Goal: Transaction & Acquisition: Purchase product/service

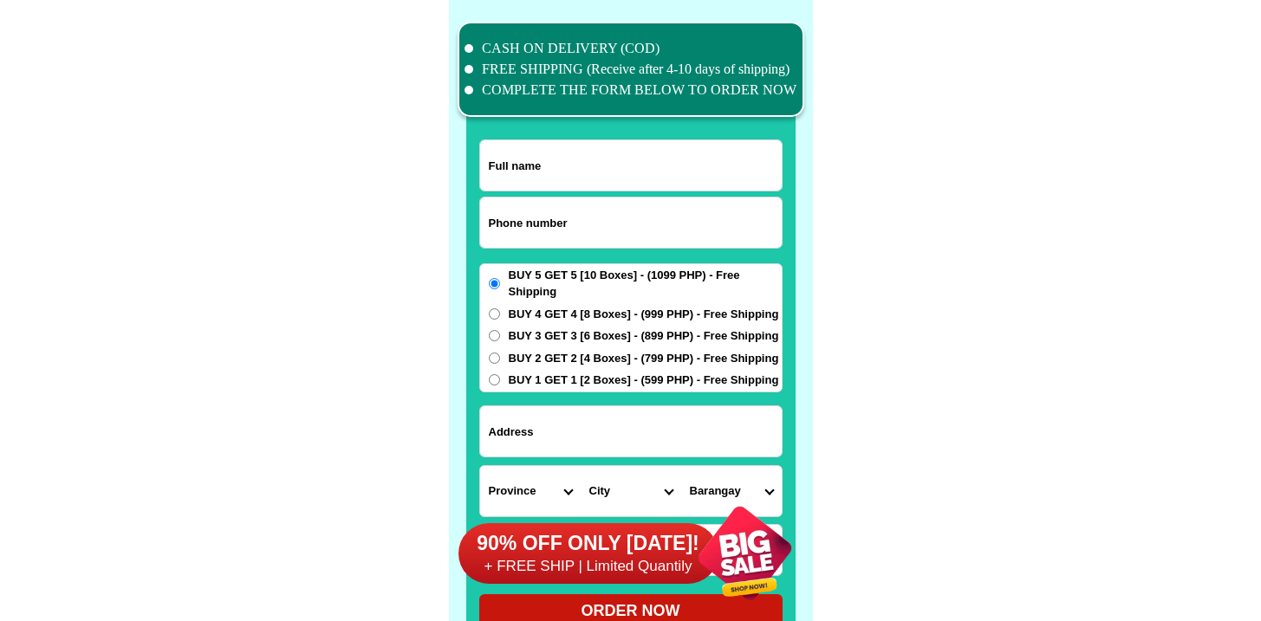
scroll to position [13471, 0]
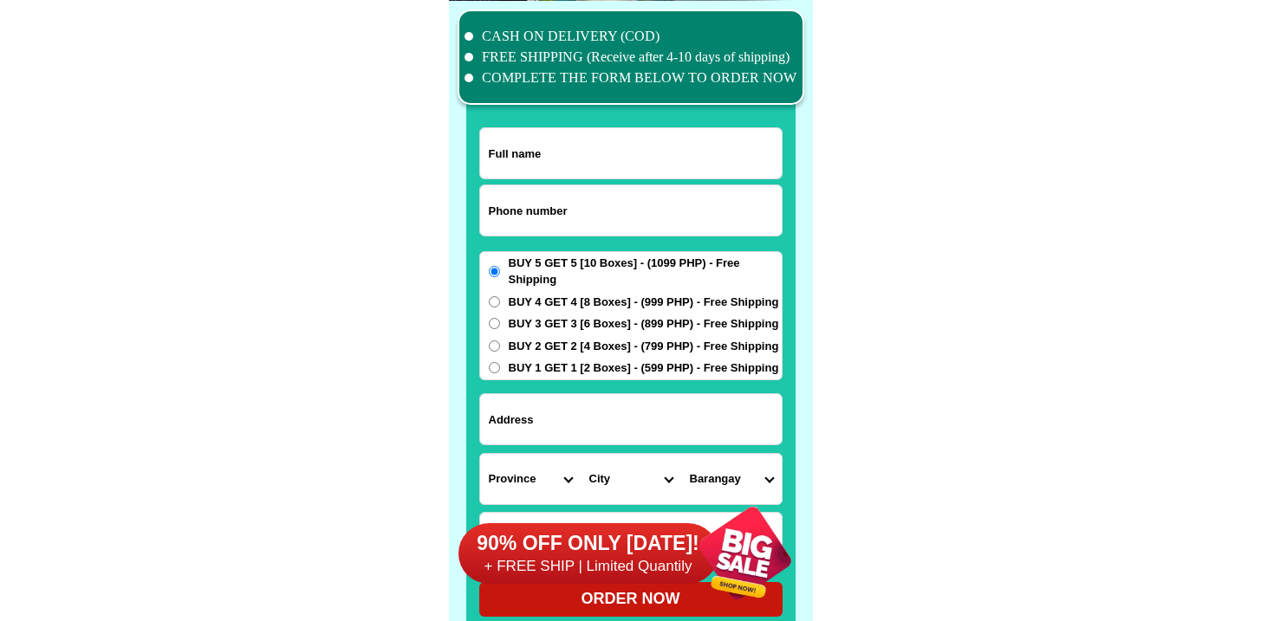
click at [552, 220] on input "Input phone_number" at bounding box center [631, 210] width 302 height 50
paste input "9456006204"
type input "09456006204"
click at [565, 142] on input "Input full_name" at bounding box center [631, 153] width 302 height 50
paste input "[US_STATE][PERSON_NAME]"
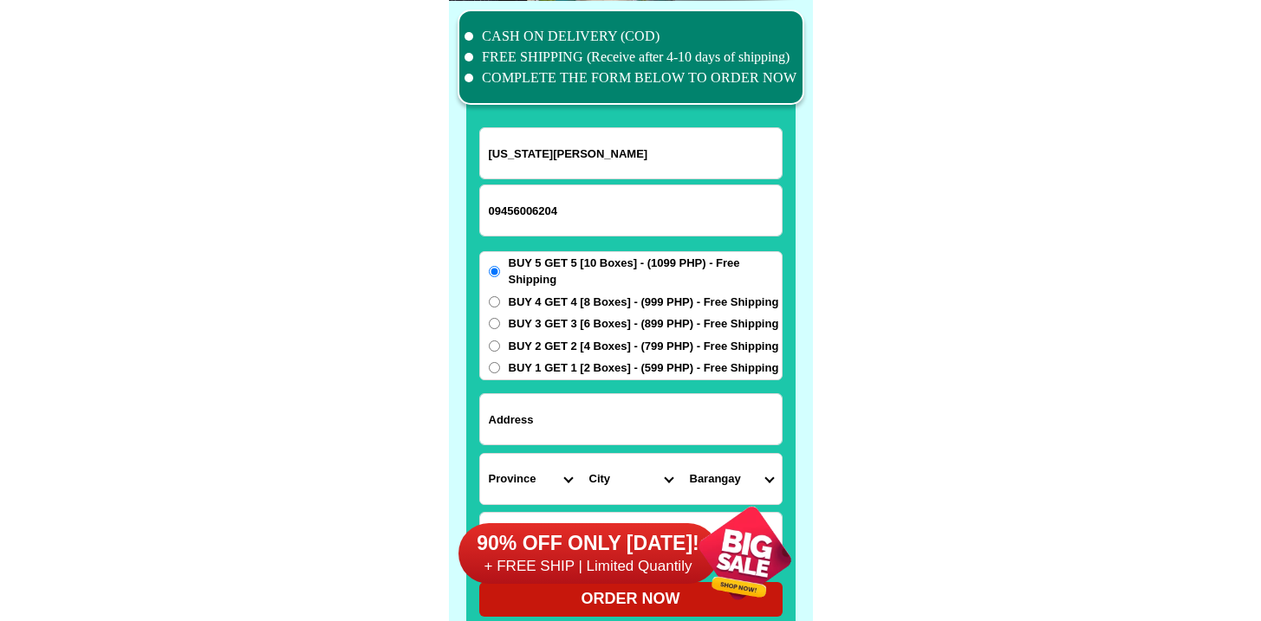
type input "[US_STATE][PERSON_NAME]"
click at [544, 422] on input "Input address" at bounding box center [631, 419] width 302 height 50
paste input "[PERSON_NAME] [PERSON_NAME] BATANGAS senior citizen office TAPAT Ng simbahan"
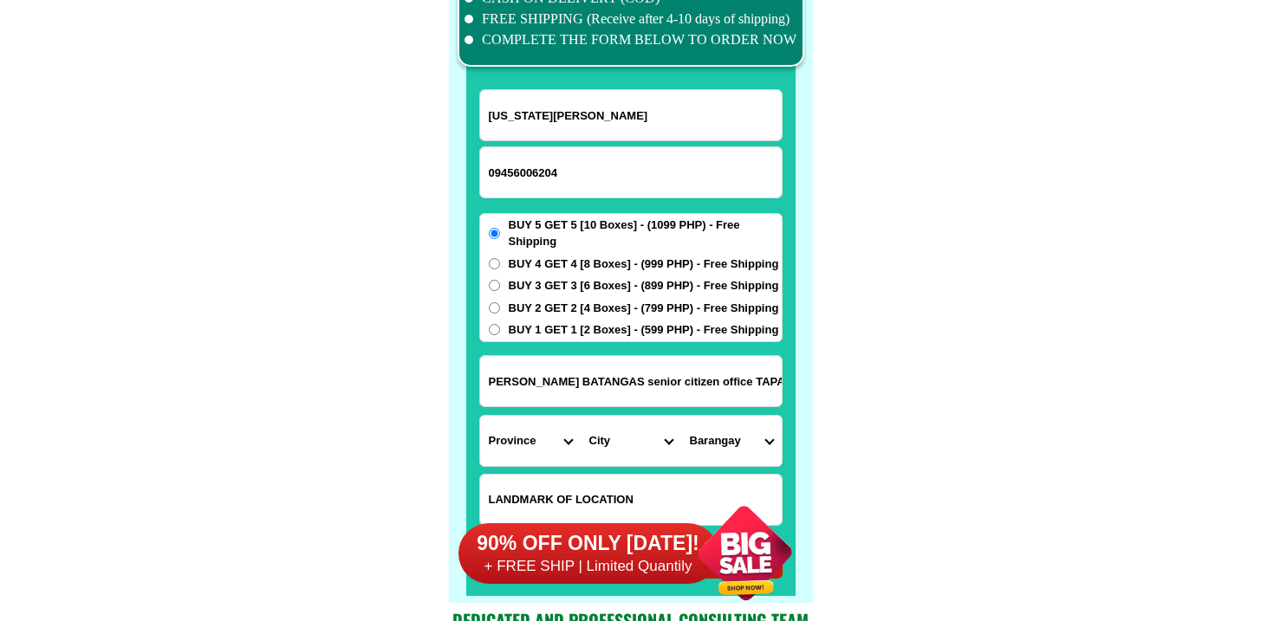
scroll to position [13512, 0]
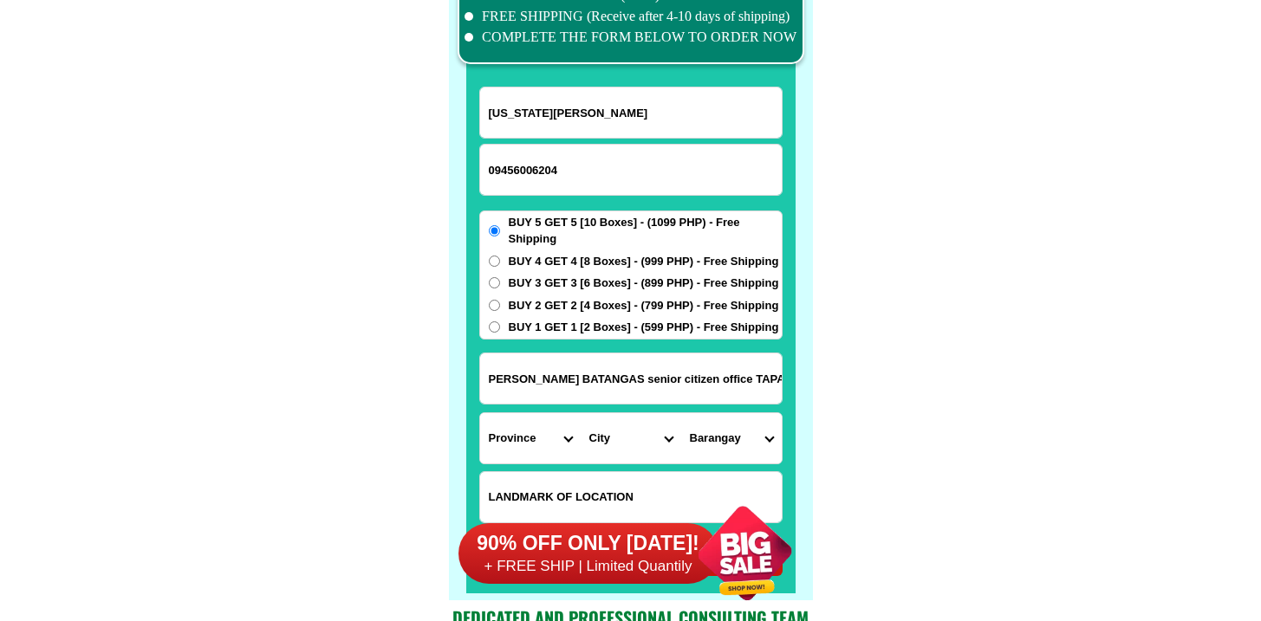
type input "[PERSON_NAME] [PERSON_NAME] BATANGAS senior citizen office TAPAT Ng simbahan"
click at [539, 307] on span "BUY 2 GET 2 [4 Boxes] - (799 PHP) - Free Shipping" at bounding box center [644, 305] width 270 height 17
click at [500, 307] on input "BUY 2 GET 2 [4 Boxes] - (799 PHP) - Free Shipping" at bounding box center [494, 305] width 11 height 11
radio input "true"
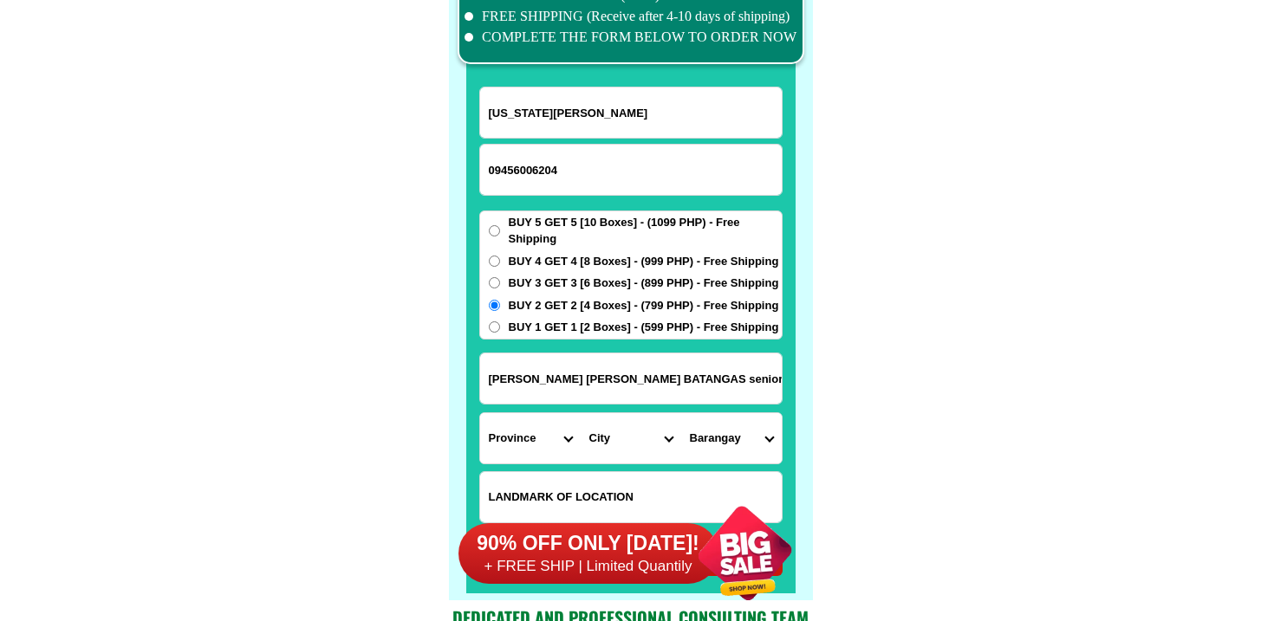
click at [537, 324] on span "BUY 1 GET 1 [2 Boxes] - (599 PHP) - Free Shipping" at bounding box center [644, 327] width 270 height 17
click at [500, 324] on input "BUY 1 GET 1 [2 Boxes] - (599 PHP) - Free Shipping" at bounding box center [494, 326] width 11 height 11
radio input "true"
click at [541, 315] on div "BUY 5 GET 5 [10 Boxes] - (1099 PHP) - Free Shipping BUY 4 GET 4 [8 Boxes] - (99…" at bounding box center [630, 275] width 303 height 129
click at [544, 305] on span "BUY 2 GET 2 [4 Boxes] - (799 PHP) - Free Shipping" at bounding box center [644, 305] width 270 height 17
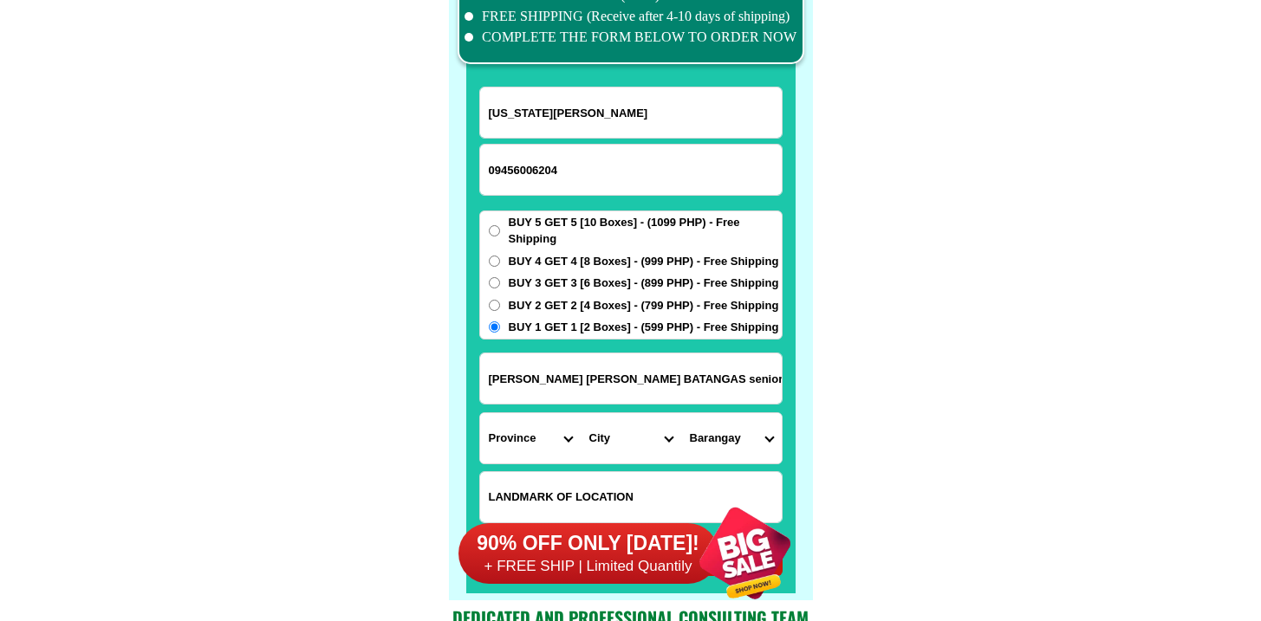
click at [500, 305] on input "BUY 2 GET 2 [4 Boxes] - (799 PHP) - Free Shipping" at bounding box center [494, 305] width 11 height 11
radio input "true"
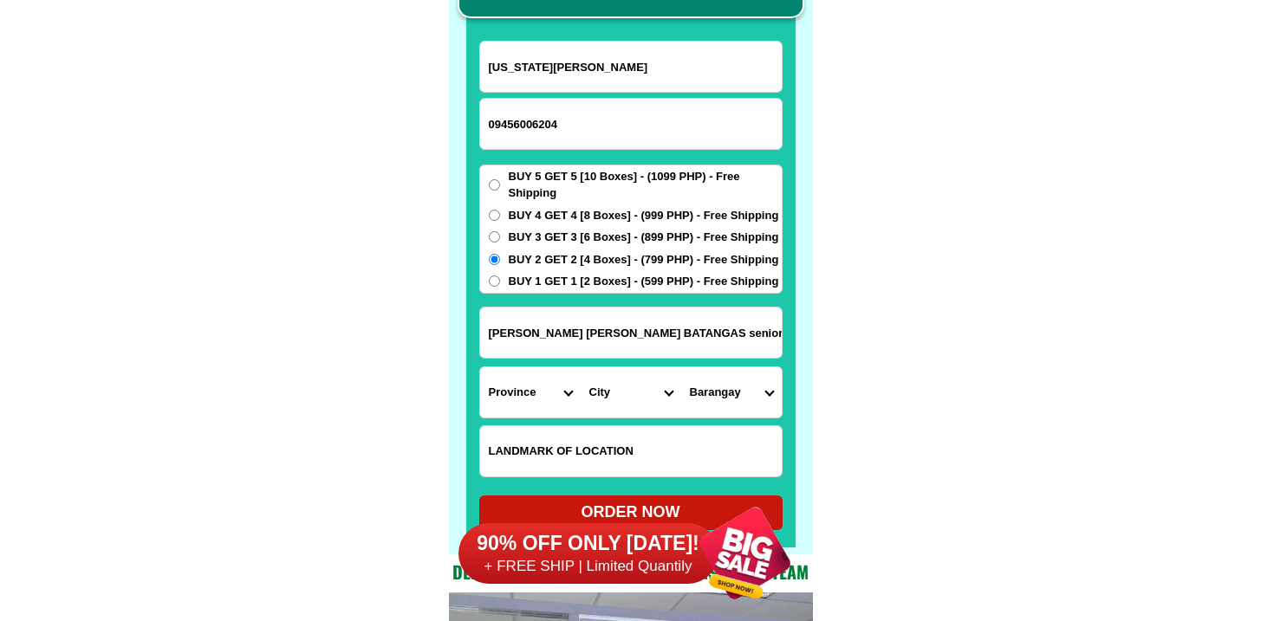
scroll to position [0, 102]
drag, startPoint x: 547, startPoint y: 338, endPoint x: 953, endPoint y: 363, distance: 407.2
click at [534, 392] on select "Province [GEOGRAPHIC_DATA] [GEOGRAPHIC_DATA] [GEOGRAPHIC_DATA] [GEOGRAPHIC_DATA…" at bounding box center [530, 392] width 101 height 50
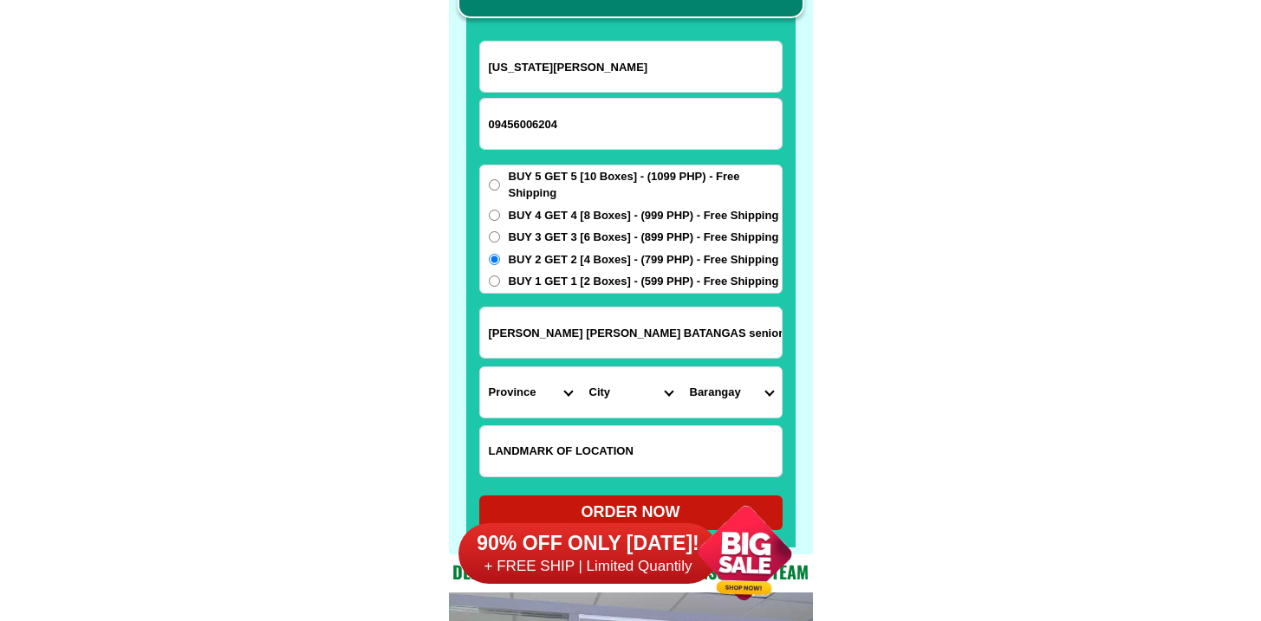
select select "63_108"
click at [480, 367] on select "Province [GEOGRAPHIC_DATA] [GEOGRAPHIC_DATA] [GEOGRAPHIC_DATA] [GEOGRAPHIC_DATA…" at bounding box center [530, 392] width 101 height 50
click at [592, 394] on select "City" at bounding box center [631, 392] width 101 height 50
select select "63_1081716"
click at [581, 367] on select "City Agoncillo Alitagtag Allacapan Balayan Batangas-balete Batangas-city Batang…" at bounding box center [631, 392] width 101 height 50
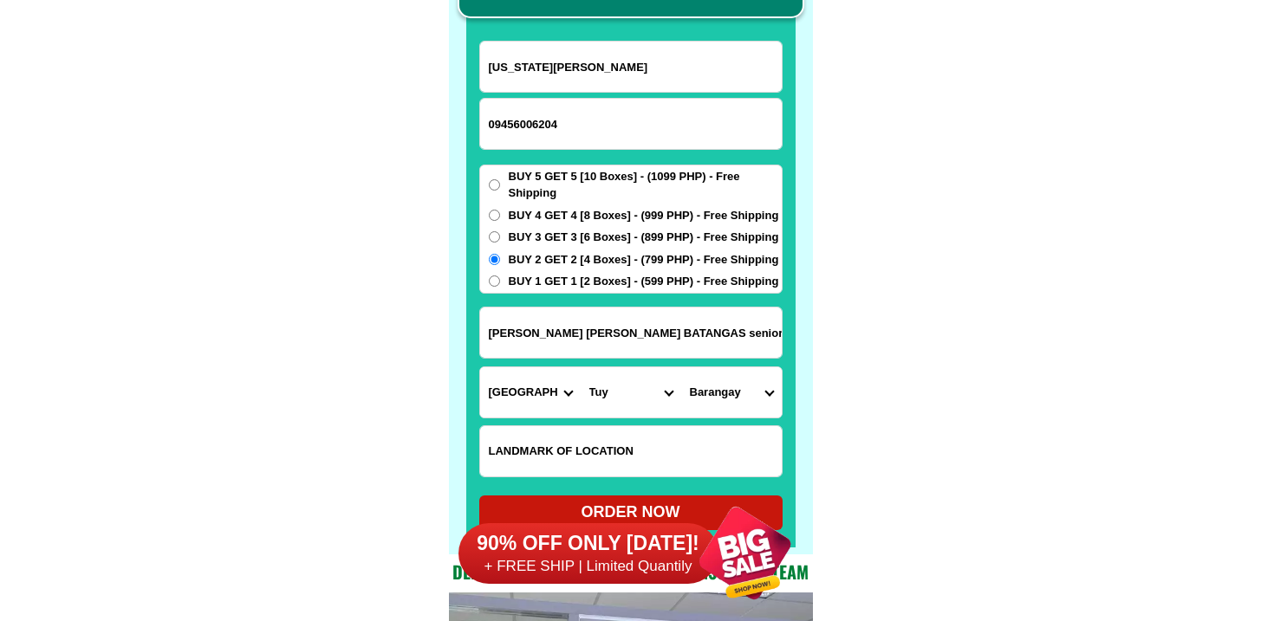
click at [750, 371] on select "Barangay Acle Bayudbud Bolboc Burgos (pob.) Dalima Dao Guinhawa Lumbangan Luna …" at bounding box center [731, 392] width 101 height 50
select select "63_1081716143"
click at [681, 367] on select "Barangay Acle Bayudbud Bolboc Burgos (pob.) Dalima Dao Guinhawa Lumbangan Luna …" at bounding box center [731, 392] width 101 height 50
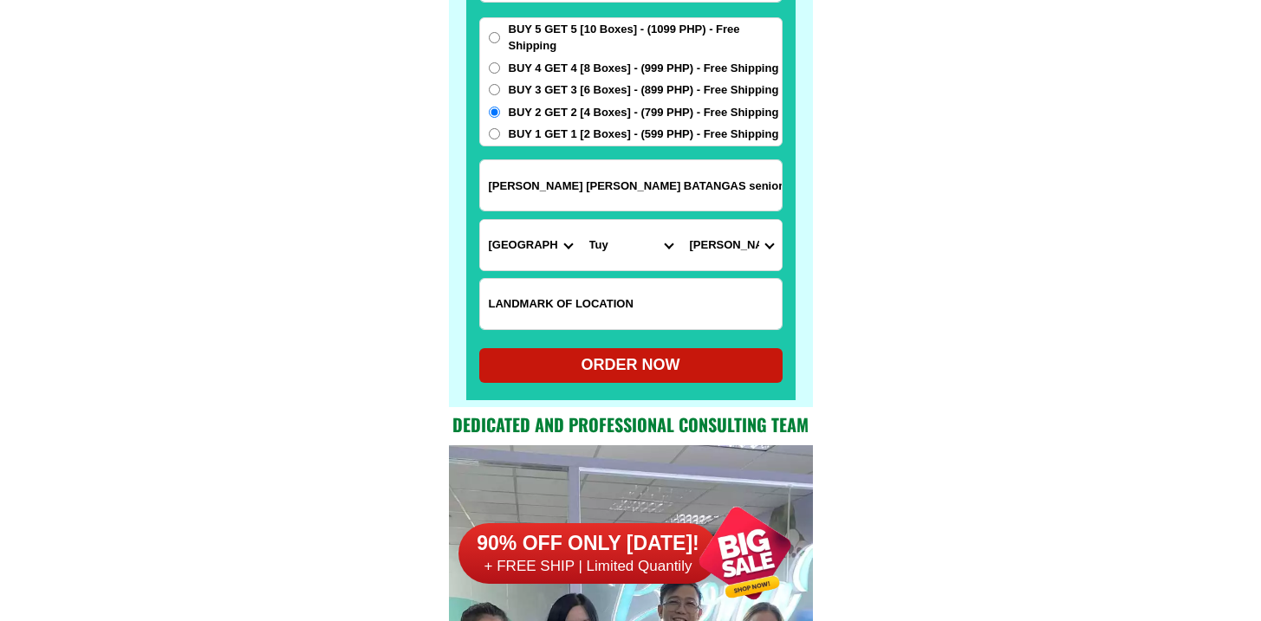
scroll to position [13705, 0]
click at [635, 380] on div "ORDER NOW" at bounding box center [630, 365] width 303 height 35
radio input "true"
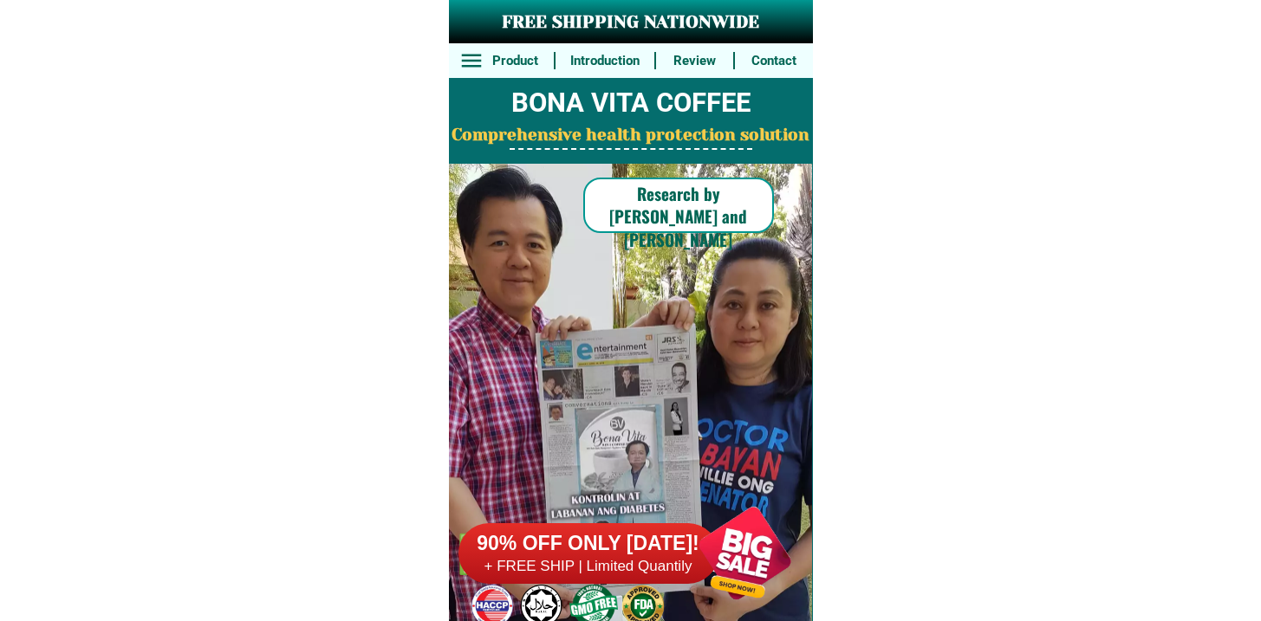
click at [628, 531] on h6 "90% OFF ONLY [DATE]!" at bounding box center [588, 544] width 260 height 26
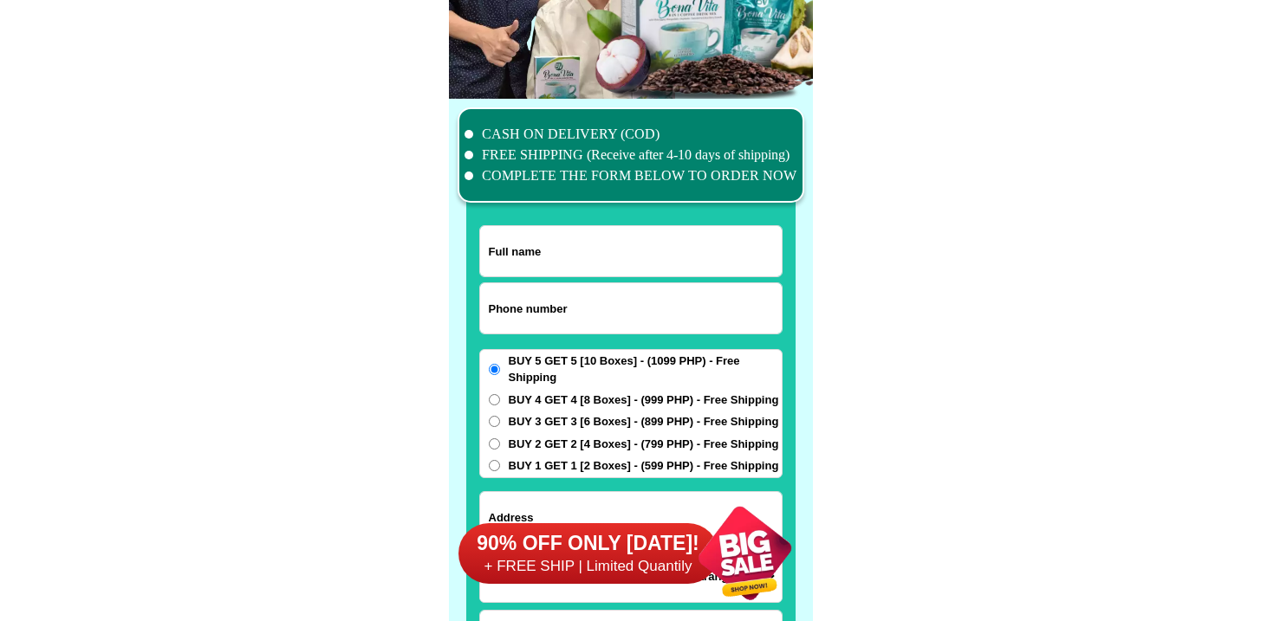
scroll to position [13471, 0]
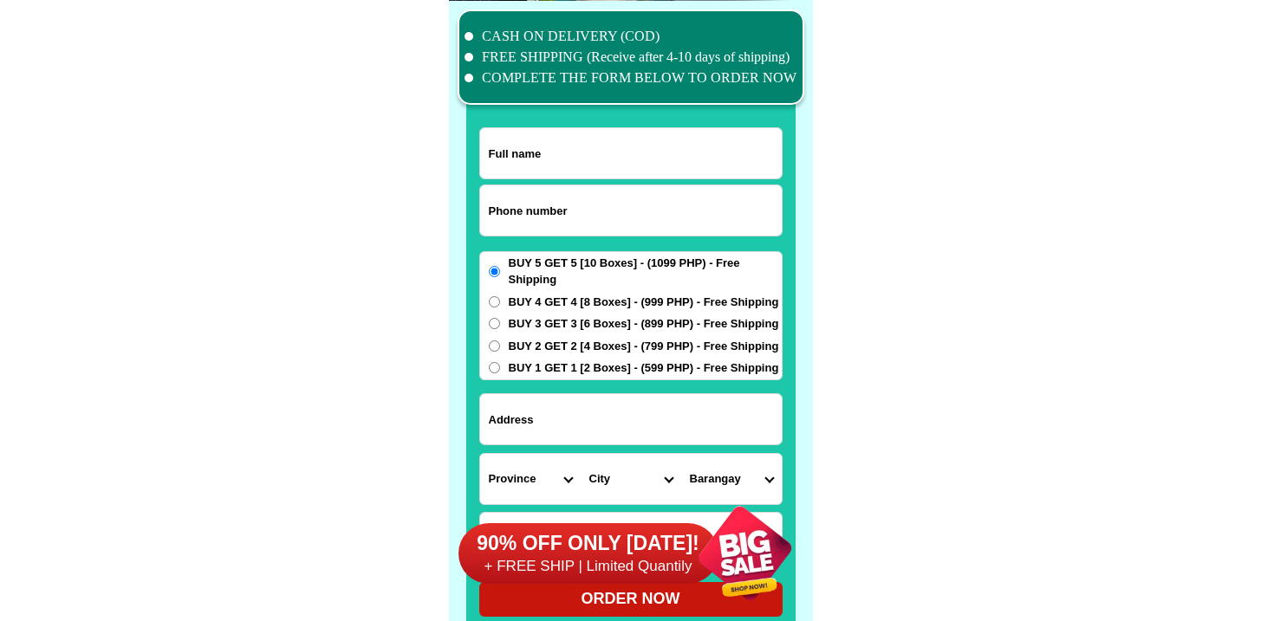
click at [734, 221] on input "Input phone_number" at bounding box center [631, 210] width 302 height 50
paste input "639519329794"
type input "639519329794"
click at [609, 194] on input "639519329794" at bounding box center [631, 210] width 302 height 50
click at [609, 146] on input "Input full_name" at bounding box center [631, 153] width 302 height 50
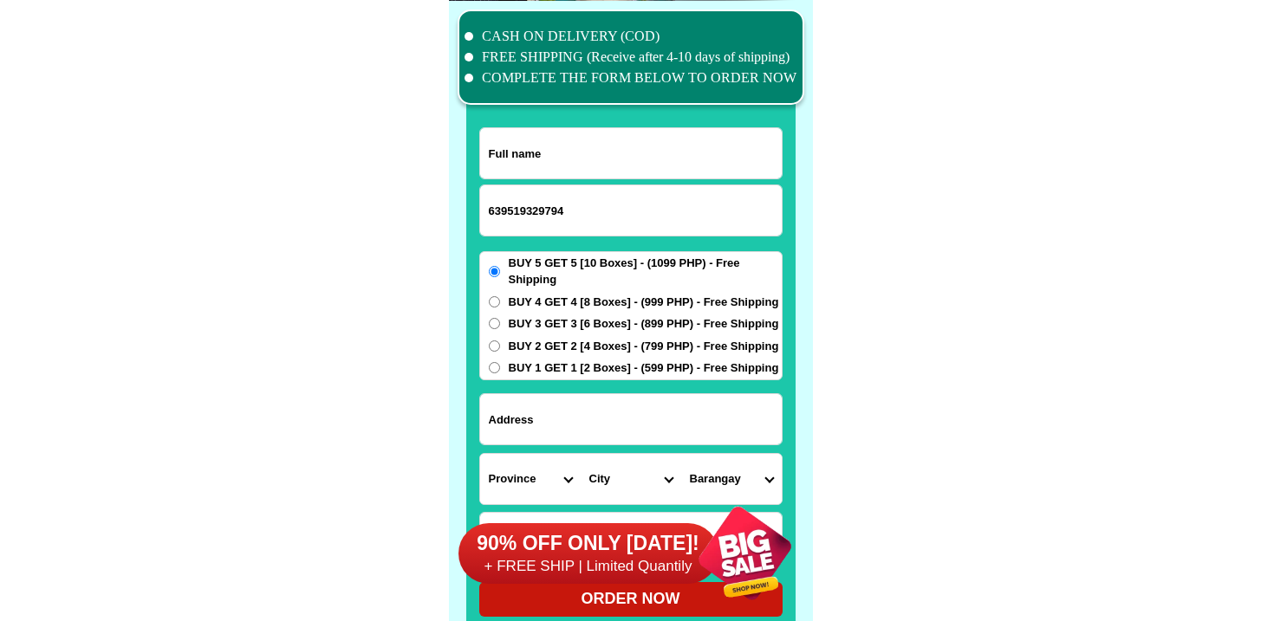
paste input "[PERSON_NAME]"
type input "[PERSON_NAME]"
click at [633, 426] on input "Input address" at bounding box center [631, 419] width 302 height 50
paste input "Gatungan Davao-city [GEOGRAPHIC_DATA]"
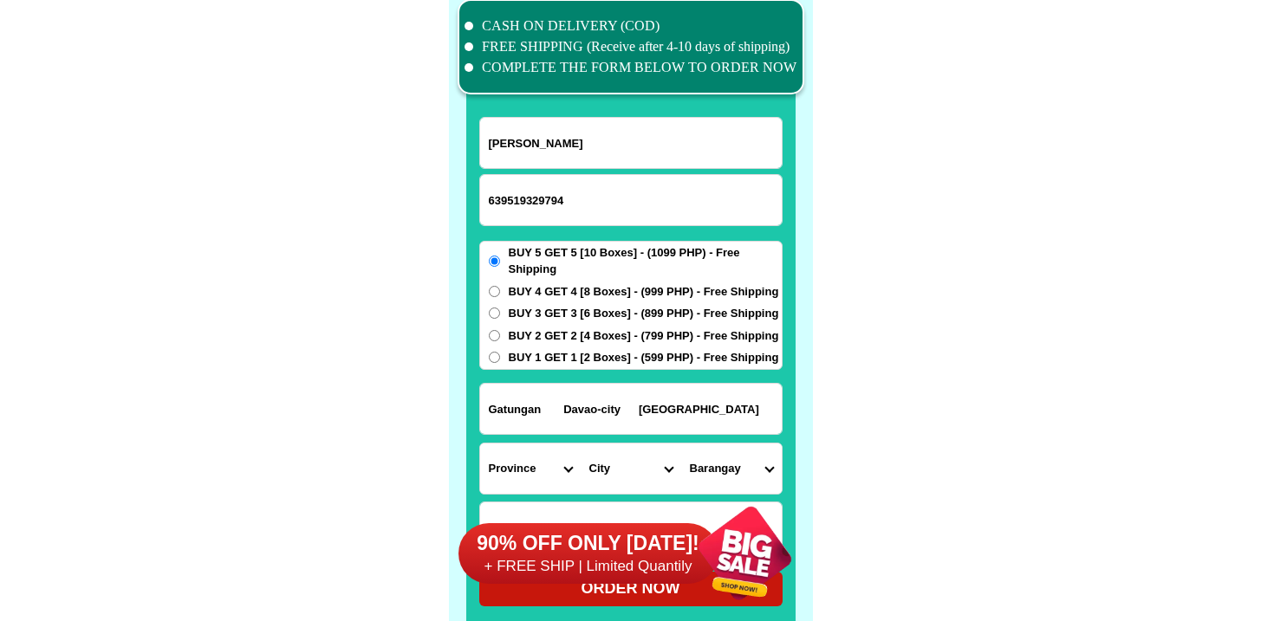
scroll to position [13483, 0]
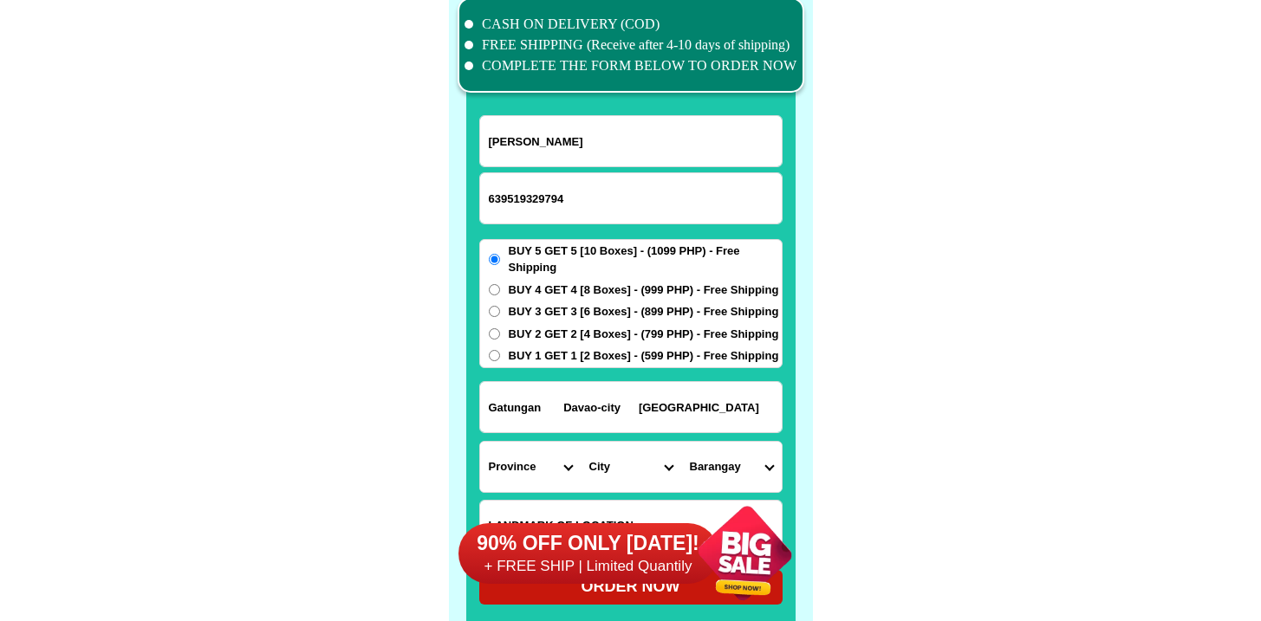
type input "Gatungan Davao-city [GEOGRAPHIC_DATA]"
click at [586, 357] on span "BUY 1 GET 1 [2 Boxes] - (599 PHP) - Free Shipping" at bounding box center [644, 355] width 270 height 17
click at [500, 357] on input "BUY 1 GET 1 [2 Boxes] - (599 PHP) - Free Shipping" at bounding box center [494, 355] width 11 height 11
radio input "true"
click at [529, 460] on select "Province [GEOGRAPHIC_DATA] [GEOGRAPHIC_DATA] [GEOGRAPHIC_DATA] [GEOGRAPHIC_DATA…" at bounding box center [530, 467] width 101 height 50
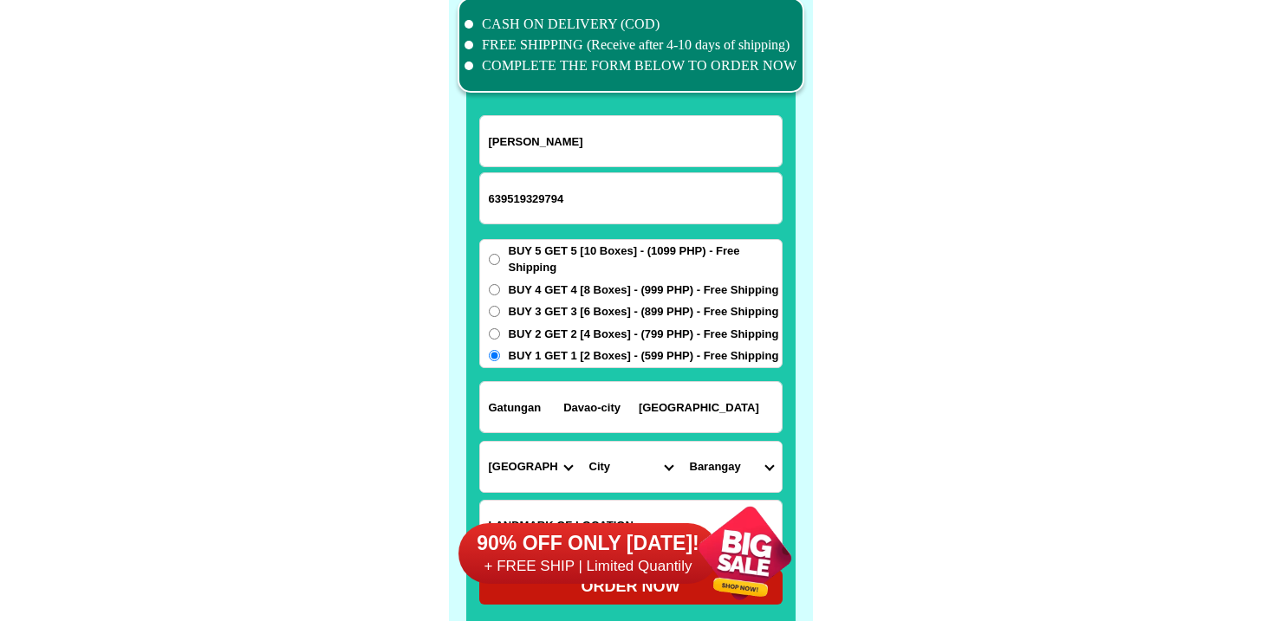
click at [480, 442] on select "Province [GEOGRAPHIC_DATA] [GEOGRAPHIC_DATA] [GEOGRAPHIC_DATA] [GEOGRAPHIC_DATA…" at bounding box center [530, 467] width 101 height 50
click at [535, 446] on select "Province [GEOGRAPHIC_DATA] [GEOGRAPHIC_DATA] [GEOGRAPHIC_DATA] [GEOGRAPHIC_DATA…" at bounding box center [530, 467] width 101 height 50
select select "63_738"
click at [480, 442] on select "Province [GEOGRAPHIC_DATA] [GEOGRAPHIC_DATA] [GEOGRAPHIC_DATA] [GEOGRAPHIC_DATA…" at bounding box center [530, 467] width 101 height 50
click at [621, 464] on select "City [GEOGRAPHIC_DATA] [GEOGRAPHIC_DATA]-city [GEOGRAPHIC_DATA] [GEOGRAPHIC_DAT…" at bounding box center [631, 467] width 101 height 50
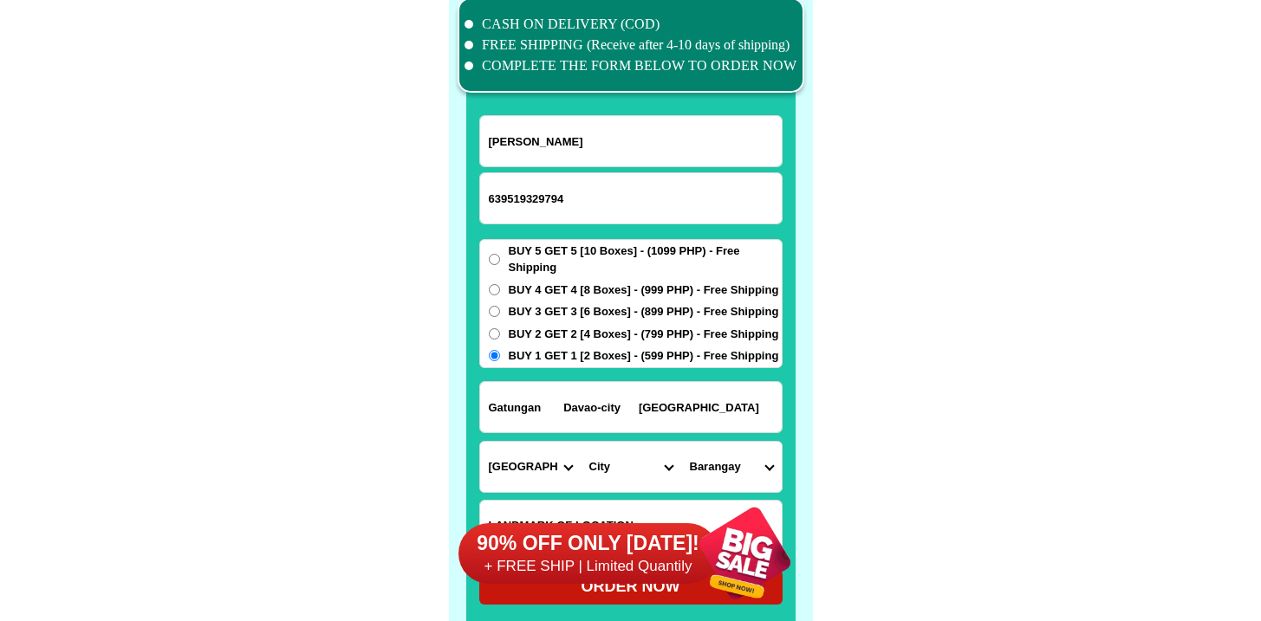
select select "63_7387159"
click at [581, 442] on select "City [GEOGRAPHIC_DATA] [GEOGRAPHIC_DATA]-city [GEOGRAPHIC_DATA] [GEOGRAPHIC_DAT…" at bounding box center [631, 467] width 101 height 50
click at [717, 469] on select "Barangay" at bounding box center [731, 467] width 101 height 50
select select "63_73871598895"
click at [681, 442] on select "[GEOGRAPHIC_DATA] [PERSON_NAME] (lasang) [PERSON_NAME] Angalan Atan-awe Baganih…" at bounding box center [731, 467] width 101 height 50
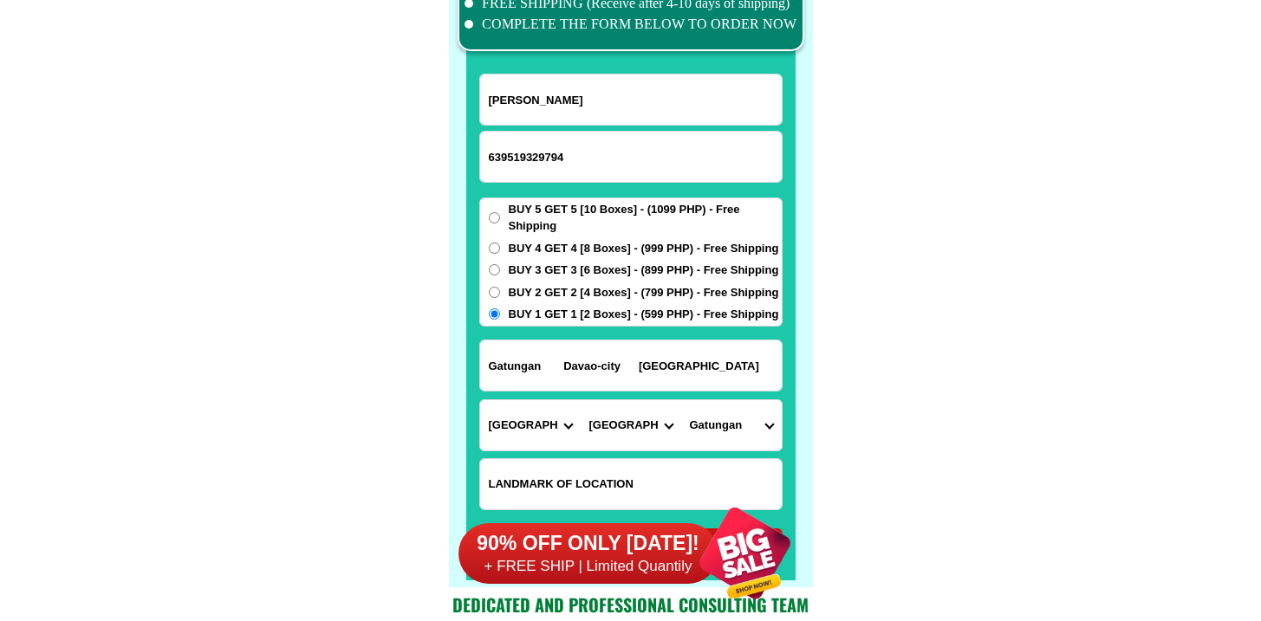
scroll to position [13748, 0]
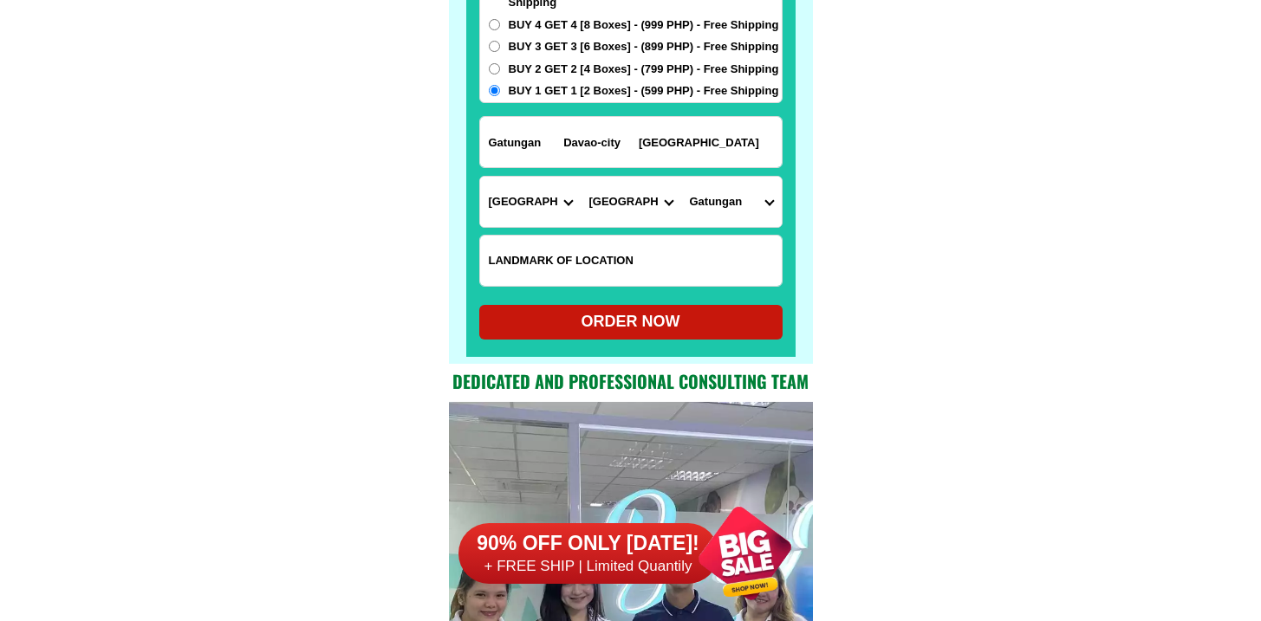
click at [614, 359] on div "CASH ON DELIVERY (COD) FREE SHIPPING (Receive after 4-10 days of shipping) COMP…" at bounding box center [631, 44] width 364 height 640
click at [623, 314] on div "ORDER NOW" at bounding box center [630, 321] width 303 height 23
radio input "true"
